Goal: Task Accomplishment & Management: Use online tool/utility

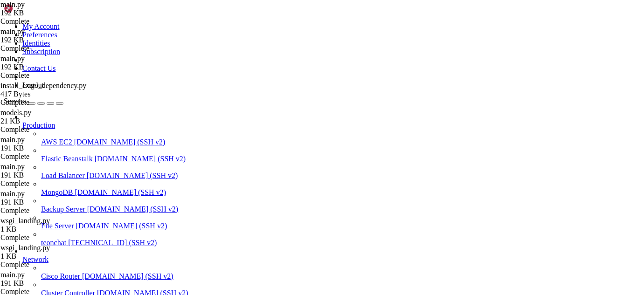
scroll to position [16217, 0]
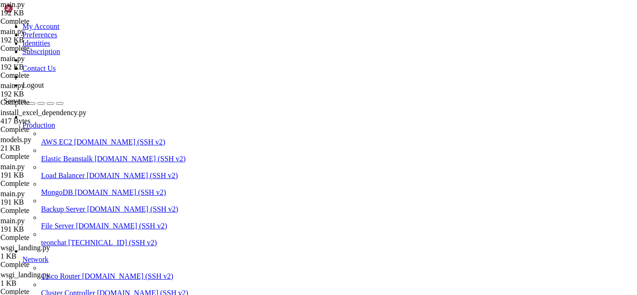
type textarea "[DOMAIN_NAME](host="[TECHNICAL_ID]", port=5000, debug=True)"
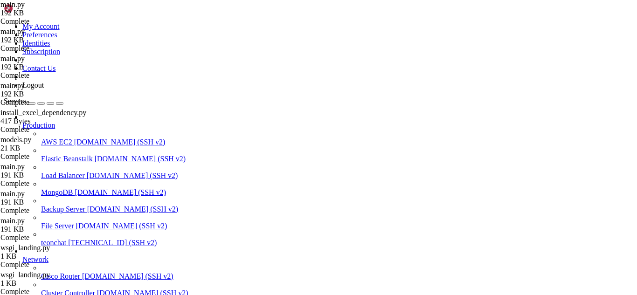
type textarea "# Ex.: menu, checkout, admin_login, etc."
paste textarea "return redirect(url_for('admin_customers'))"
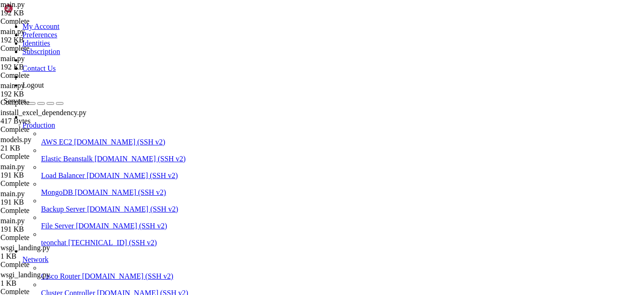
type textarea "from email.mime.text import MIMEText"
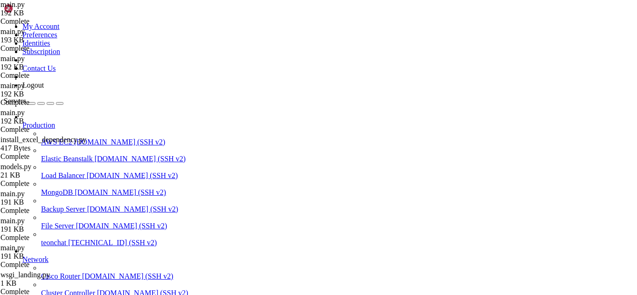
scroll to position [15043, 0]
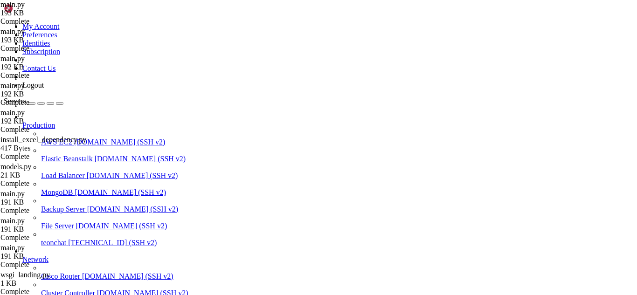
drag, startPoint x: 9, startPoint y: 986, endPoint x: 240, endPoint y: 1030, distance: 235.0
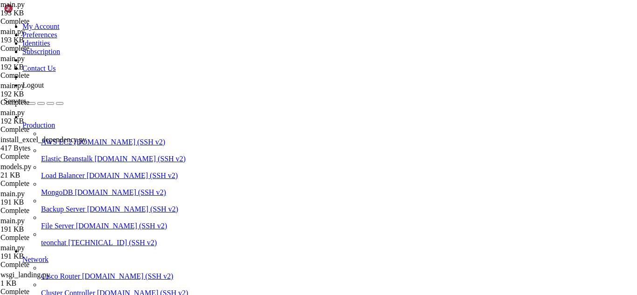
drag, startPoint x: 8, startPoint y: 986, endPoint x: 311, endPoint y: 1046, distance: 309.2
drag, startPoint x: 14, startPoint y: 850, endPoint x: 250, endPoint y: 1029, distance: 296.1
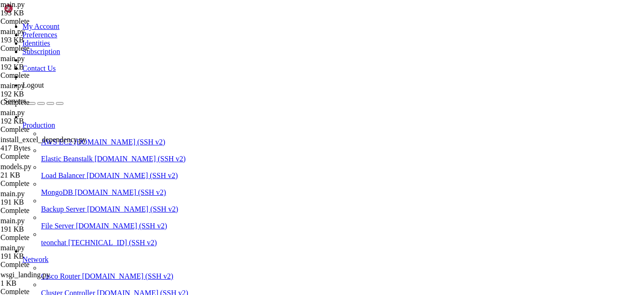
drag, startPoint x: 170, startPoint y: 921, endPoint x: 96, endPoint y: 902, distance: 77.1
drag, startPoint x: 7, startPoint y: 1031, endPoint x: 282, endPoint y: 1058, distance: 275.9
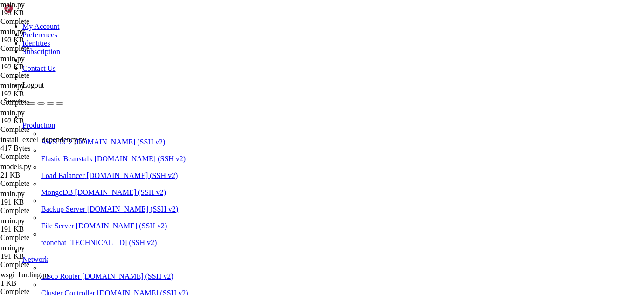
scroll to position [16478, 0]
